Goal: Transaction & Acquisition: Book appointment/travel/reservation

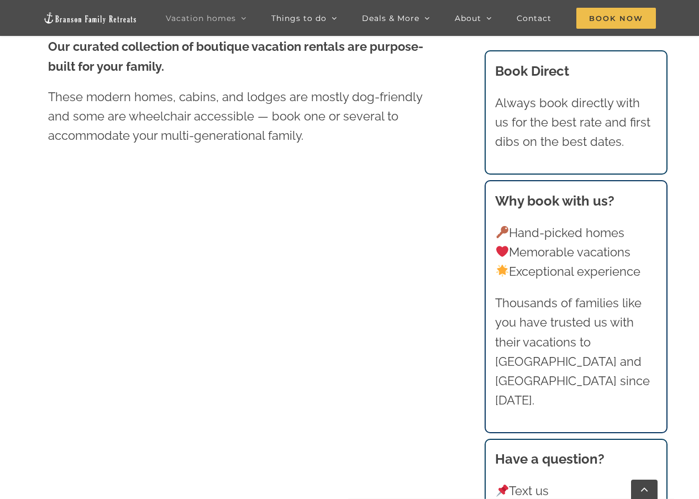
scroll to position [828, 0]
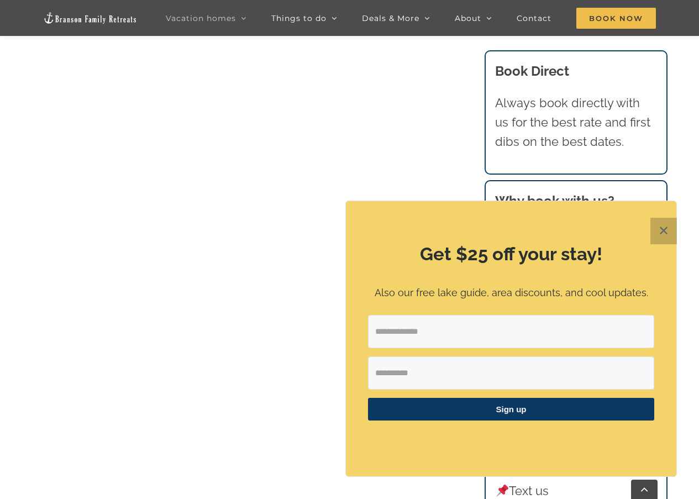
drag, startPoint x: 661, startPoint y: 226, endPoint x: 652, endPoint y: 225, distance: 9.0
click at [661, 227] on button "✕" at bounding box center [663, 231] width 27 height 27
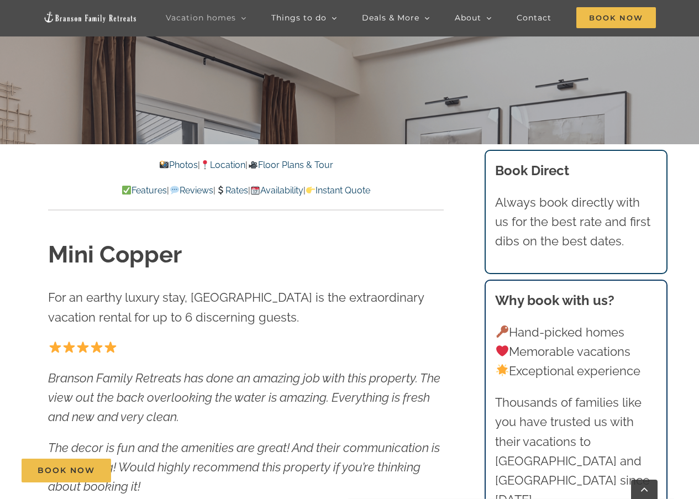
scroll to position [442, 0]
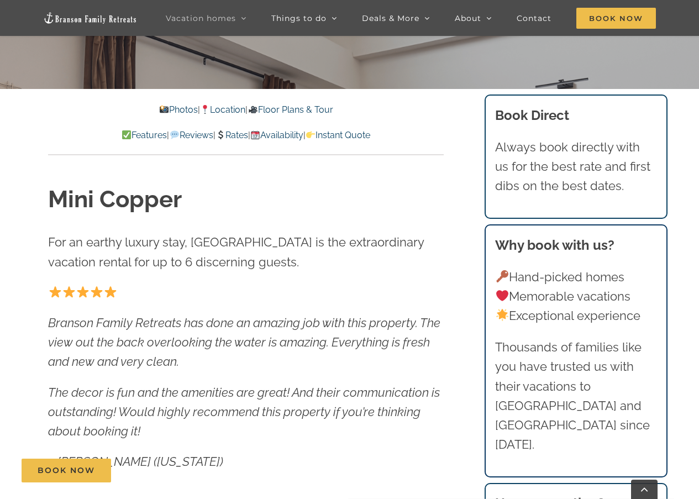
click at [241, 136] on link "Rates" at bounding box center [231, 135] width 33 height 10
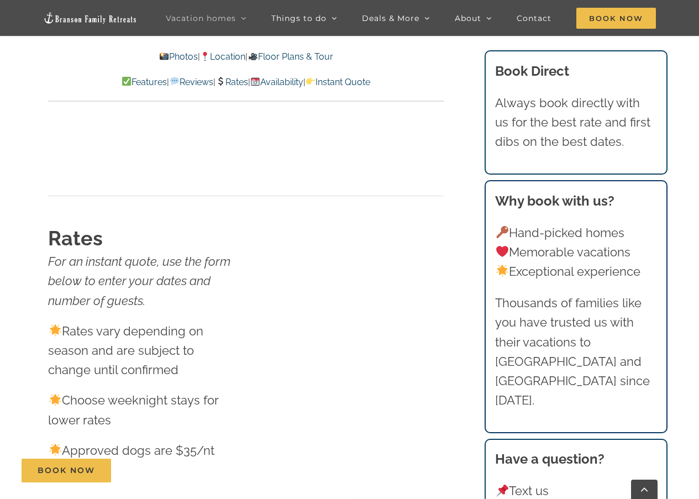
scroll to position [6233, 0]
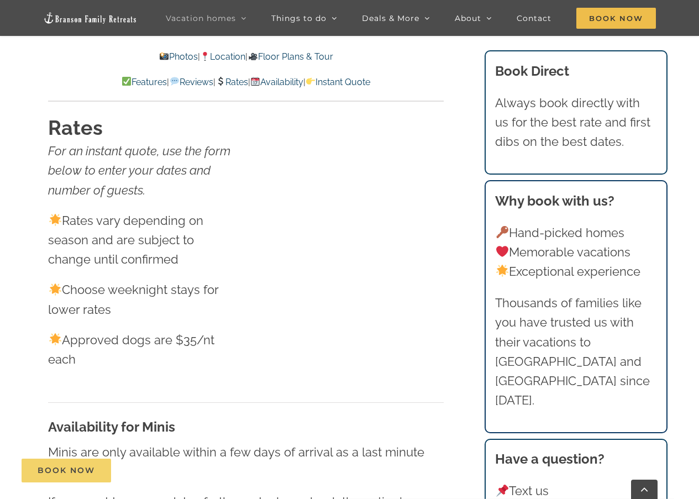
click at [88, 468] on span "Book Now" at bounding box center [66, 470] width 57 height 9
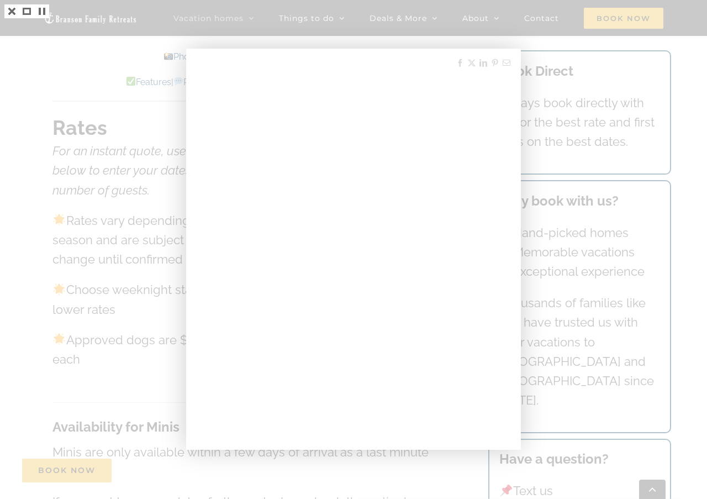
click at [142, 210] on div at bounding box center [353, 249] width 707 height 499
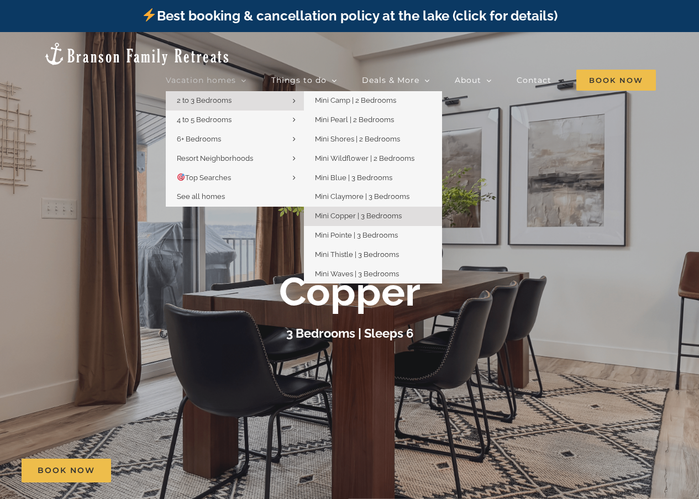
click at [216, 96] on span "2 to 3 Bedrooms" at bounding box center [204, 100] width 55 height 8
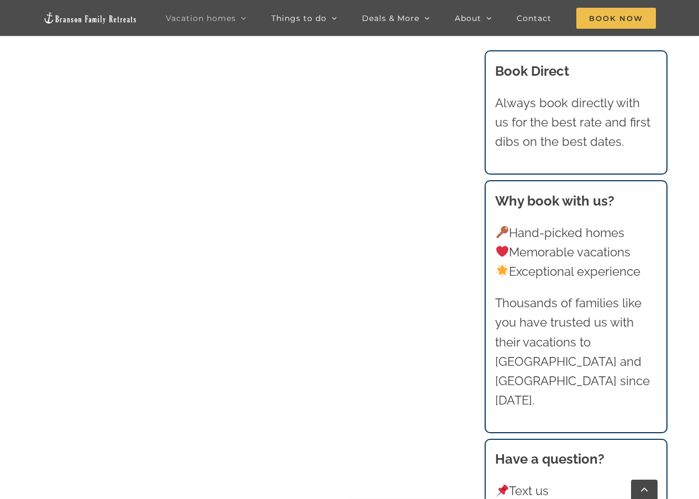
scroll to position [884, 0]
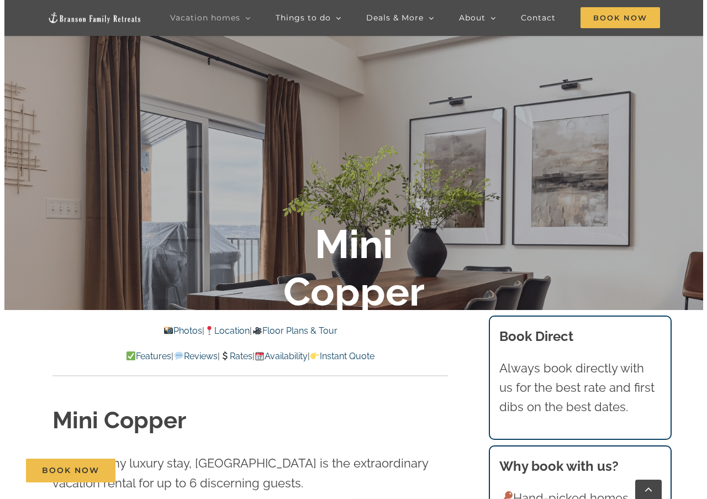
scroll to position [276, 0]
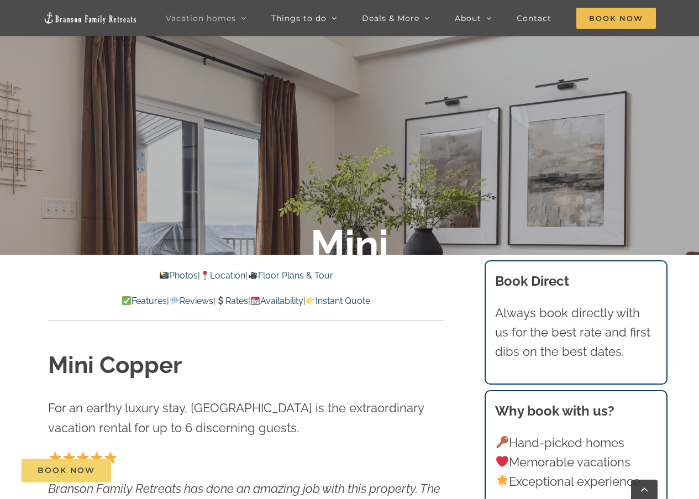
click at [77, 473] on span "Book Now" at bounding box center [66, 470] width 57 height 9
